Goal: Task Accomplishment & Management: Complete application form

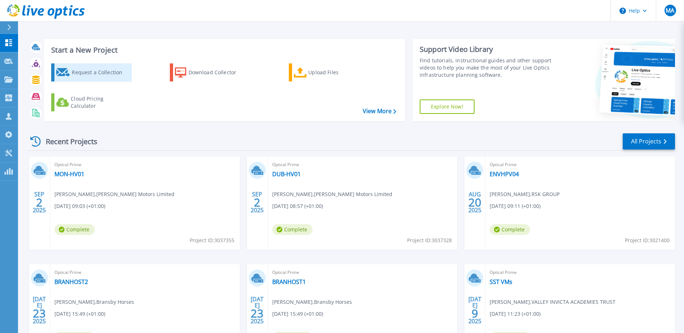
click at [100, 73] on div "Request a Collection" at bounding box center [101, 72] width 58 height 14
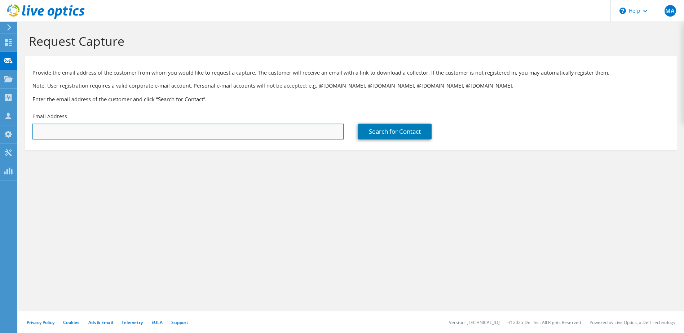
click at [160, 125] on input "text" at bounding box center [187, 132] width 311 height 16
paste input "paul.gildea@toals.com"
type input "paul.gildea@toals.com"
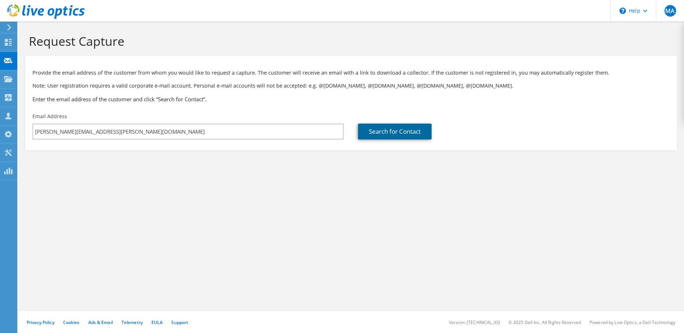
click at [382, 131] on link "Search for Contact" at bounding box center [395, 132] width 74 height 16
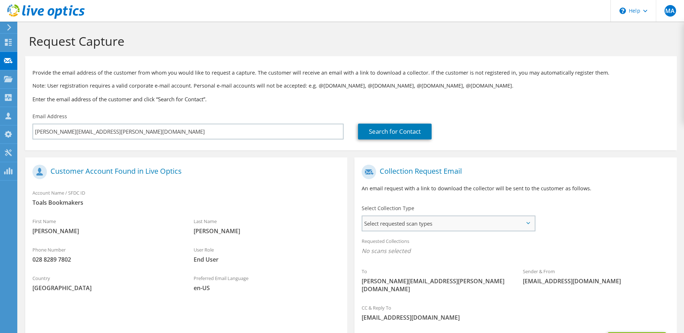
click at [489, 225] on span "Select requested scan types" at bounding box center [448, 223] width 172 height 14
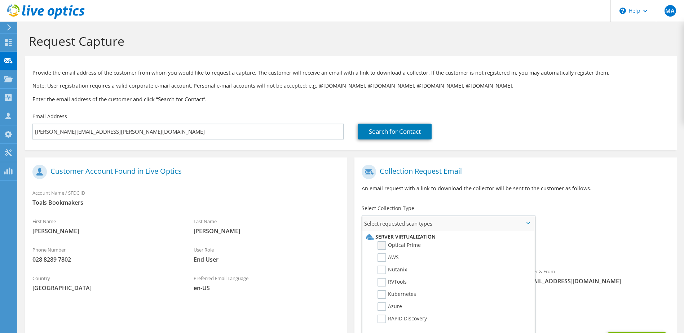
click at [386, 244] on label "Optical Prime" at bounding box center [398, 245] width 43 height 9
click at [0, 0] on input "Optical Prime" at bounding box center [0, 0] width 0 height 0
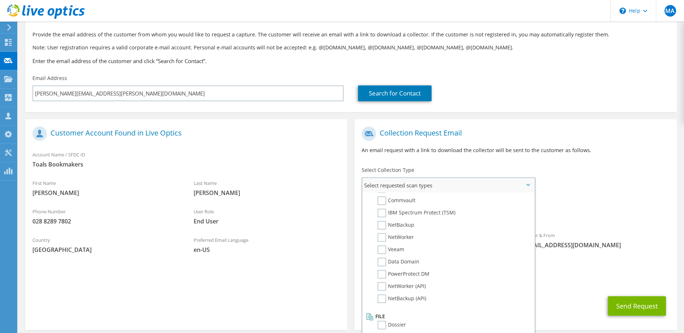
scroll to position [63, 0]
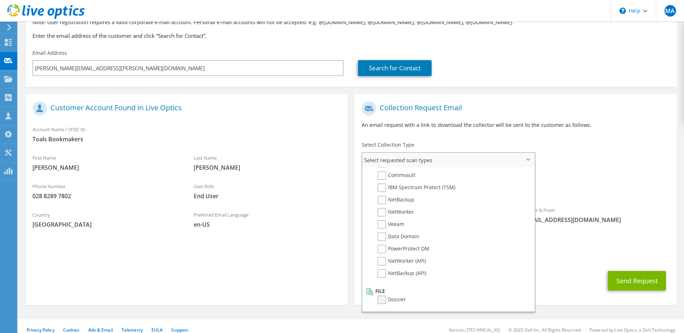
click at [382, 298] on label "Dossier" at bounding box center [391, 300] width 28 height 9
click at [0, 0] on input "Dossier" at bounding box center [0, 0] width 0 height 0
click at [624, 275] on button "Send Request" at bounding box center [637, 280] width 58 height 19
